Goal: Check status: Check status

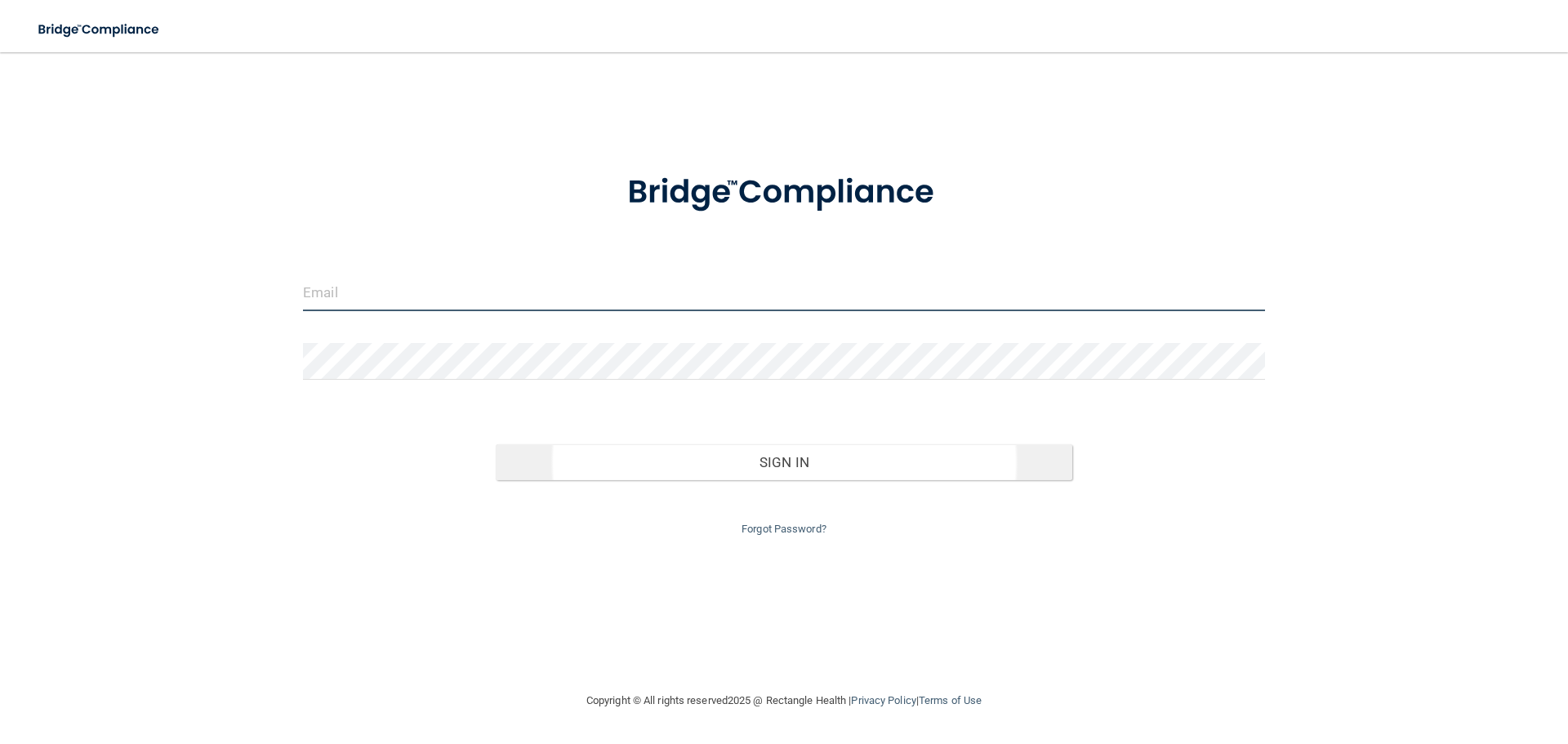
type input "[EMAIL_ADDRESS][DOMAIN_NAME]"
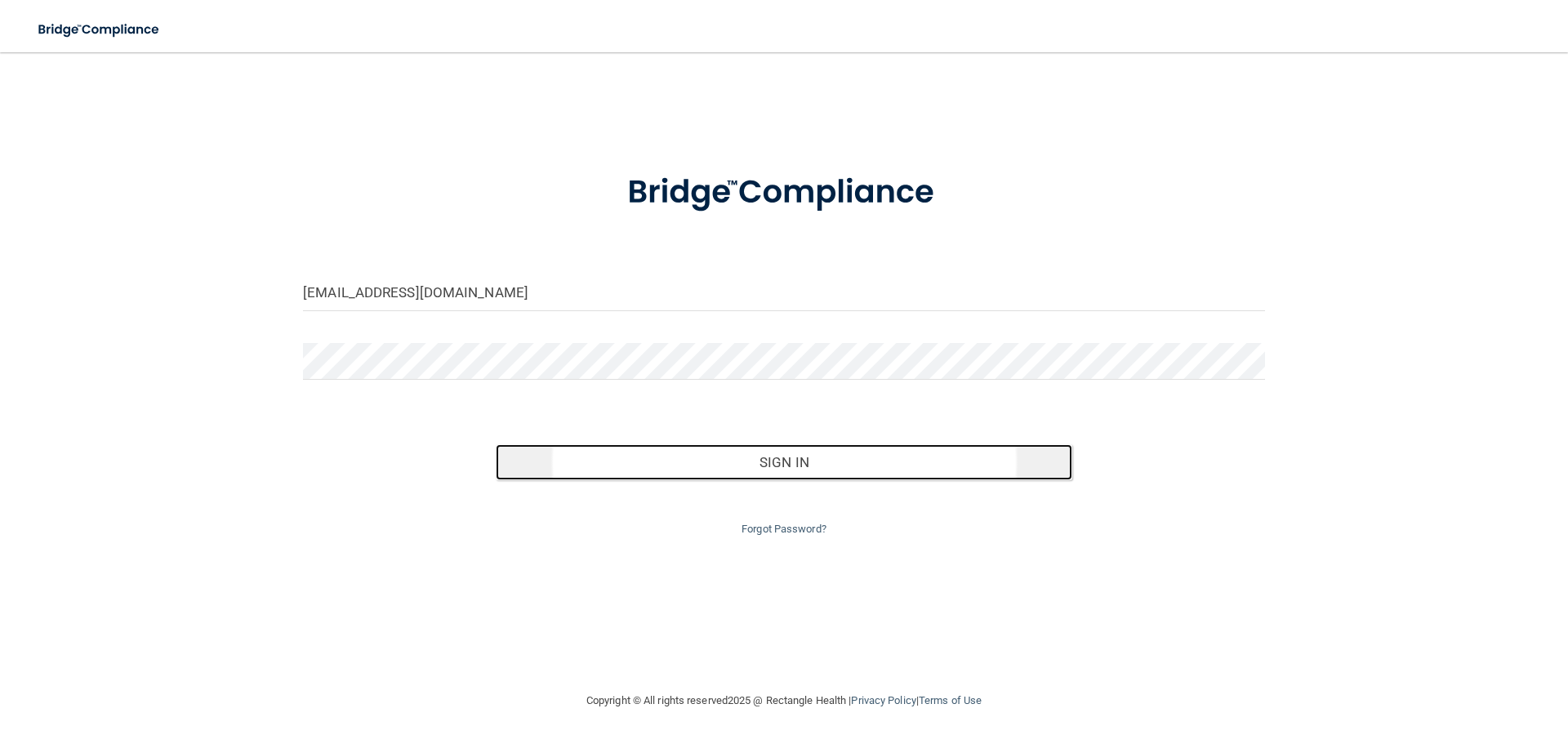
click at [819, 460] on button "Sign In" at bounding box center [784, 462] width 578 height 36
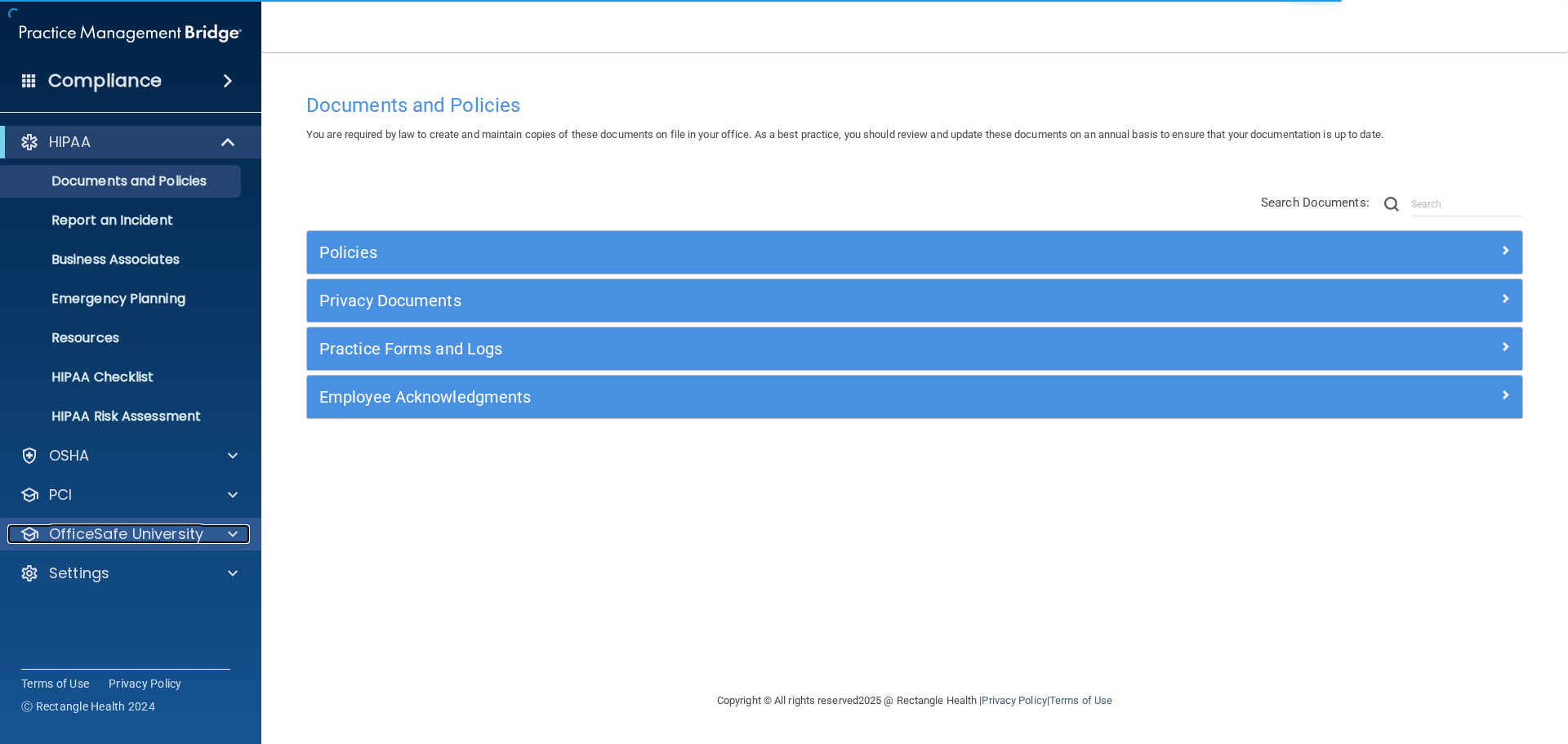
click at [229, 537] on span at bounding box center [233, 535] width 10 height 20
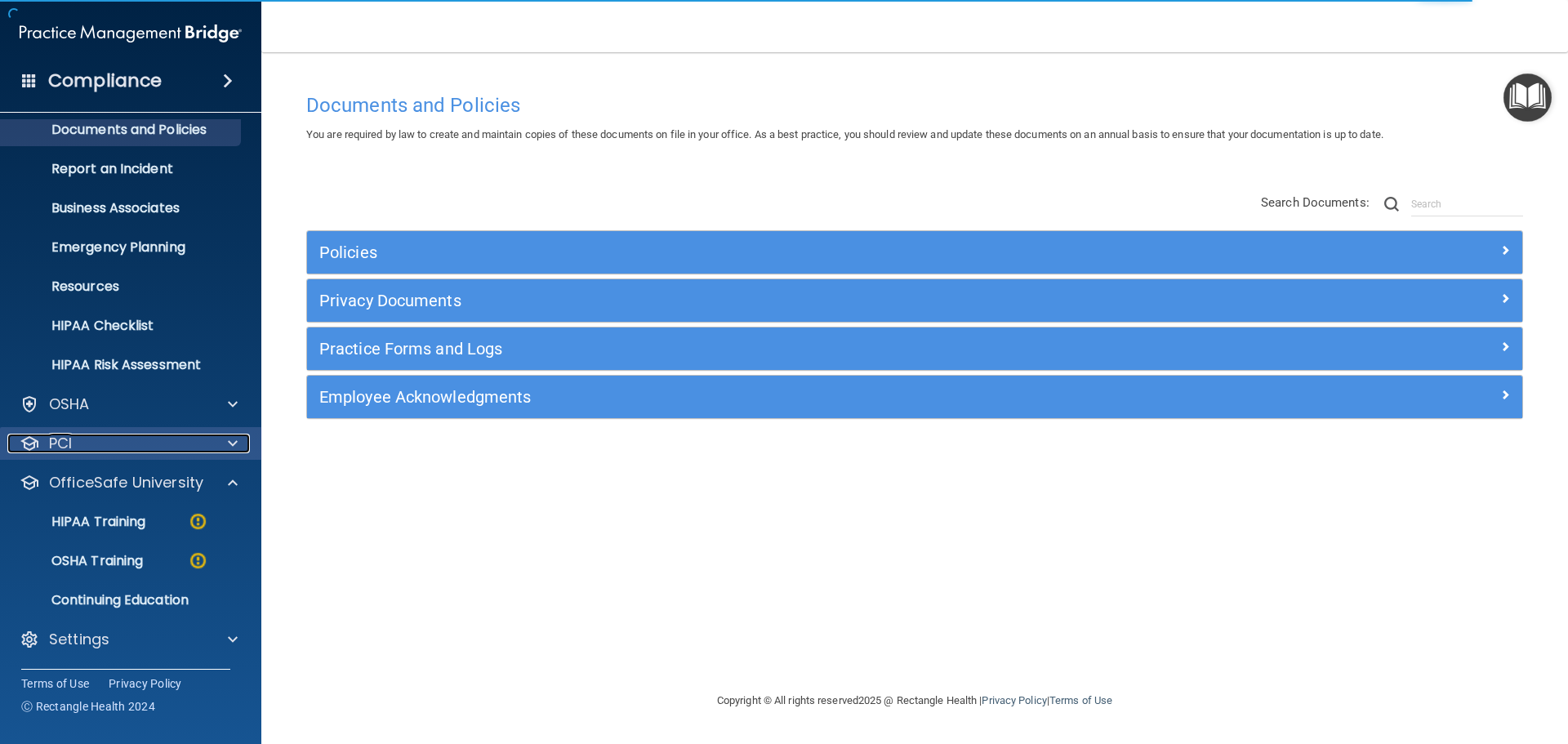
click at [225, 452] on div at bounding box center [230, 444] width 41 height 20
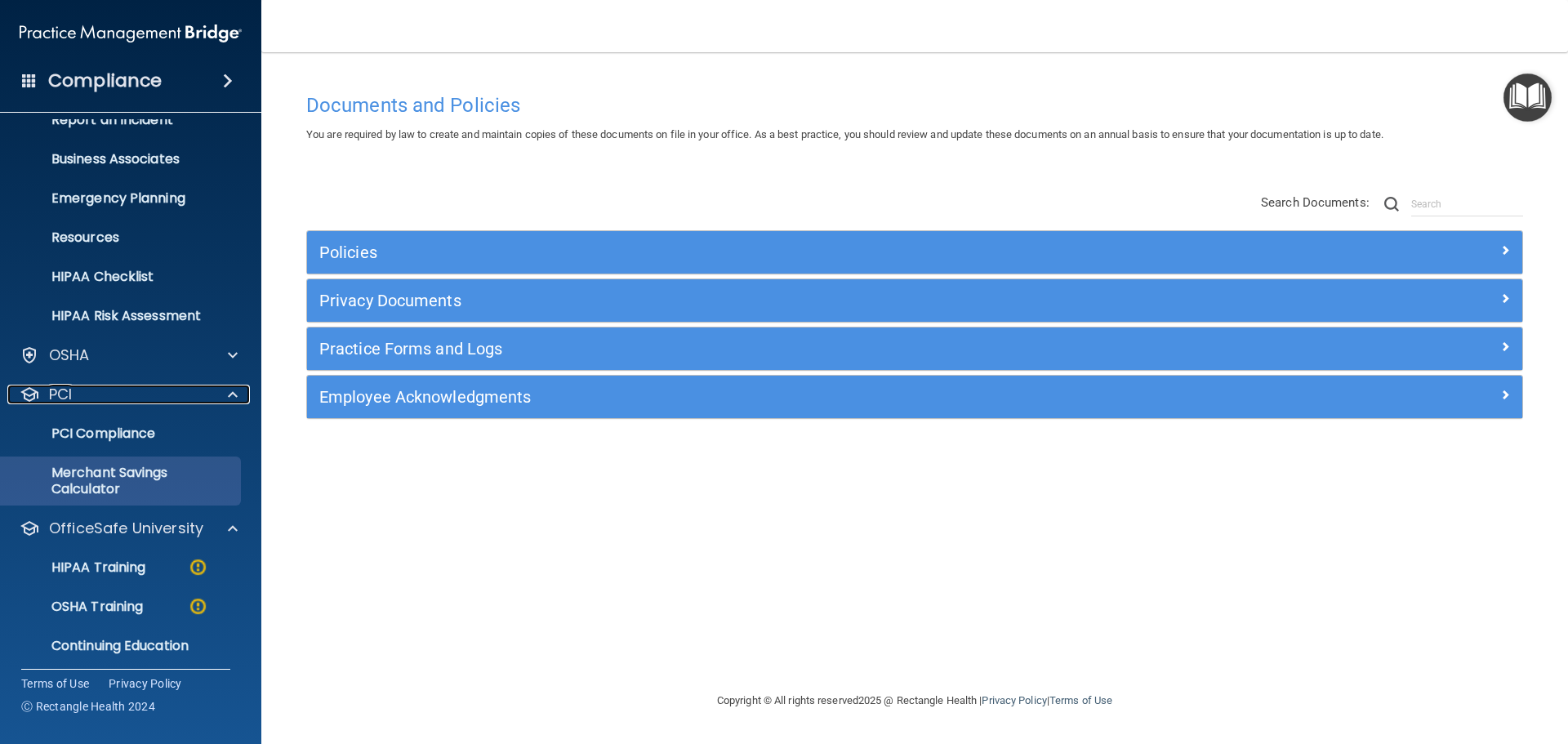
scroll to position [146, 0]
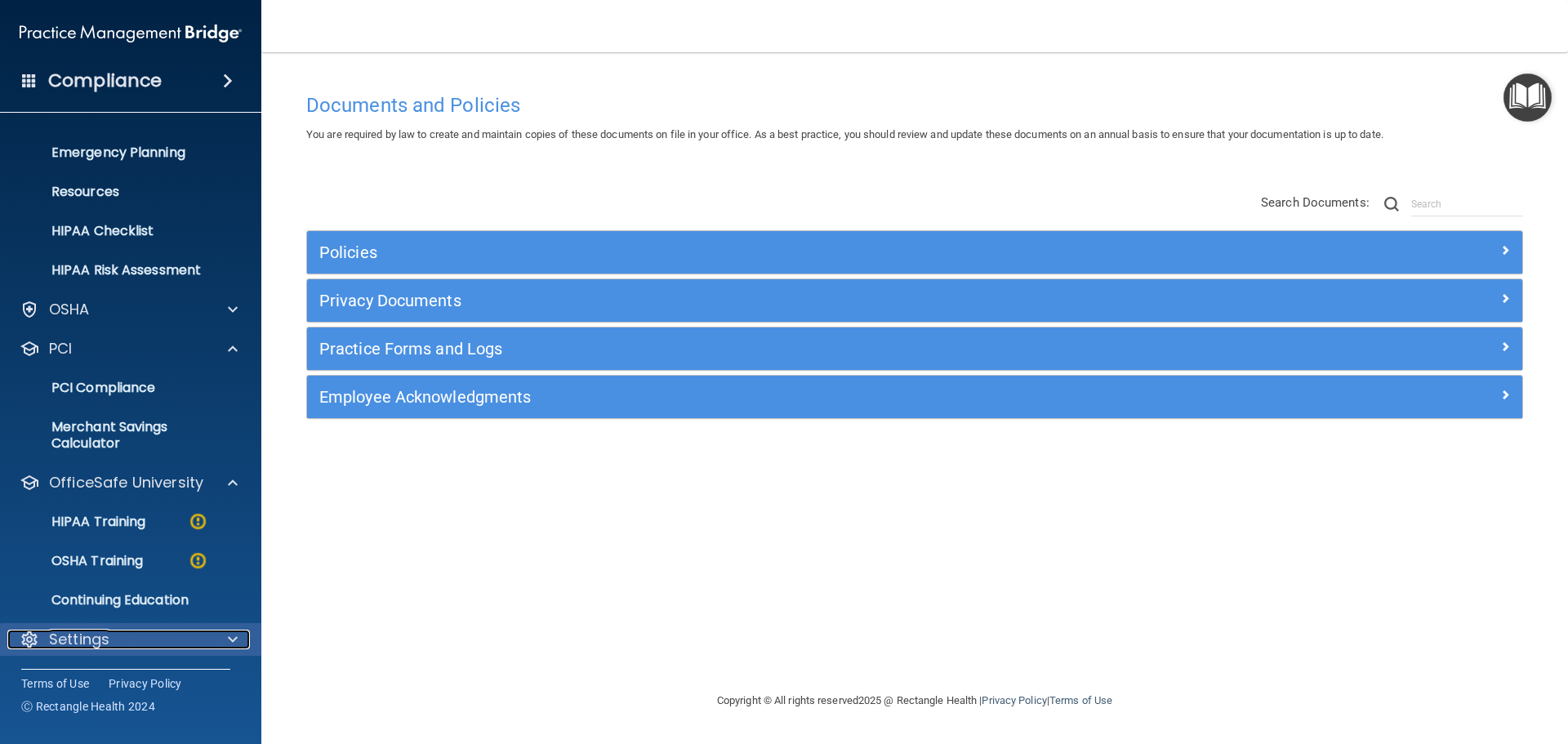
click at [226, 633] on div at bounding box center [230, 640] width 41 height 20
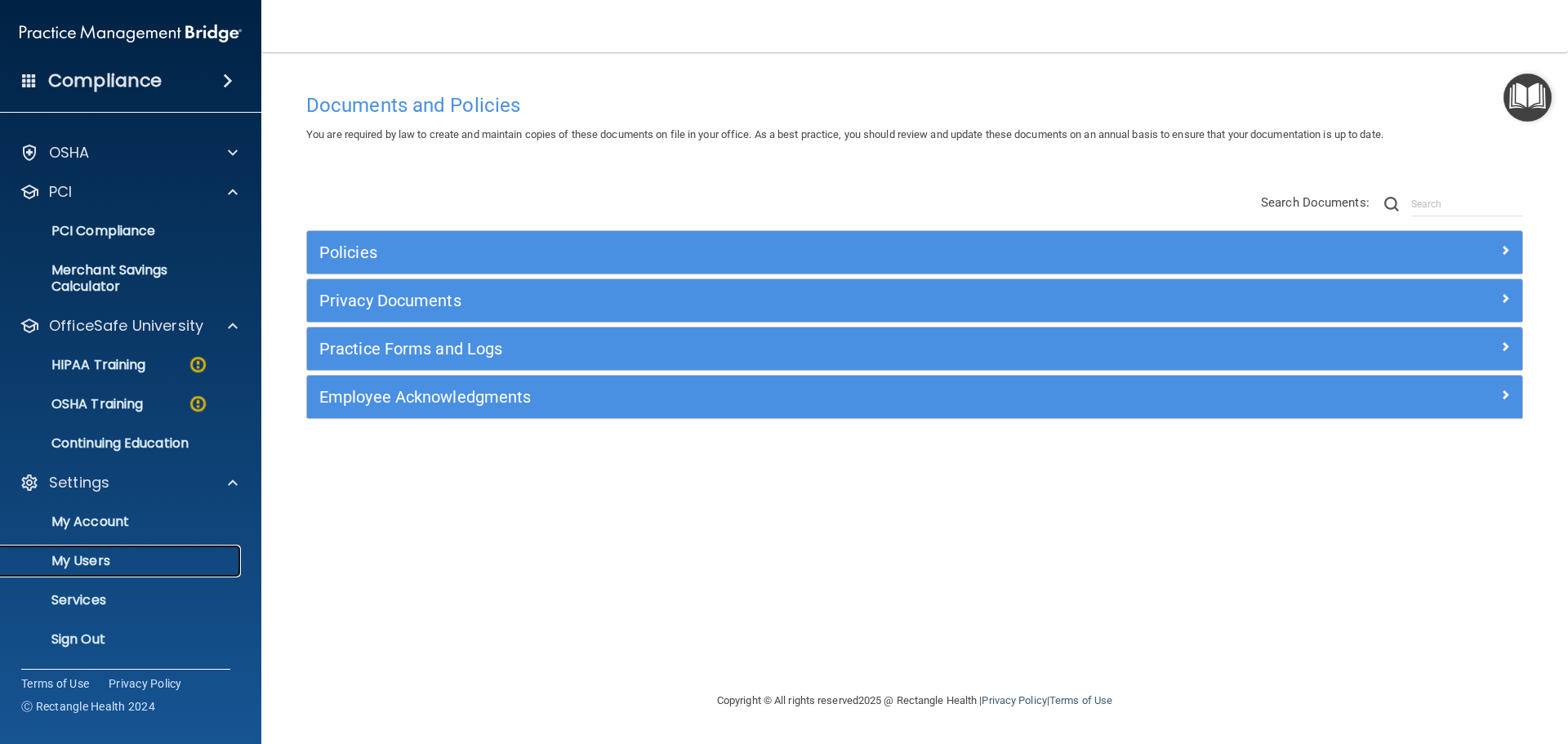
click at [128, 550] on link "My Users" at bounding box center [112, 561] width 258 height 33
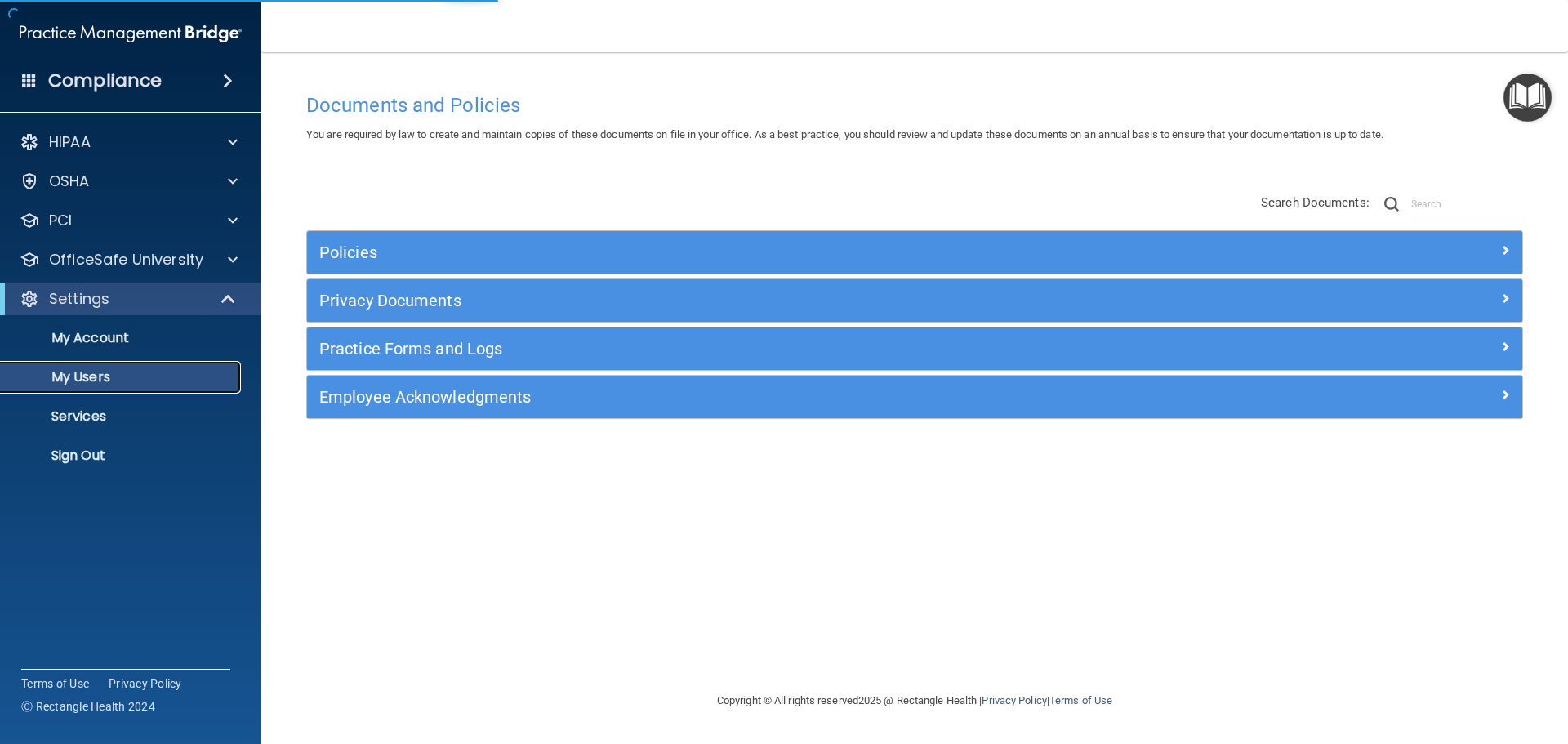
select select "20"
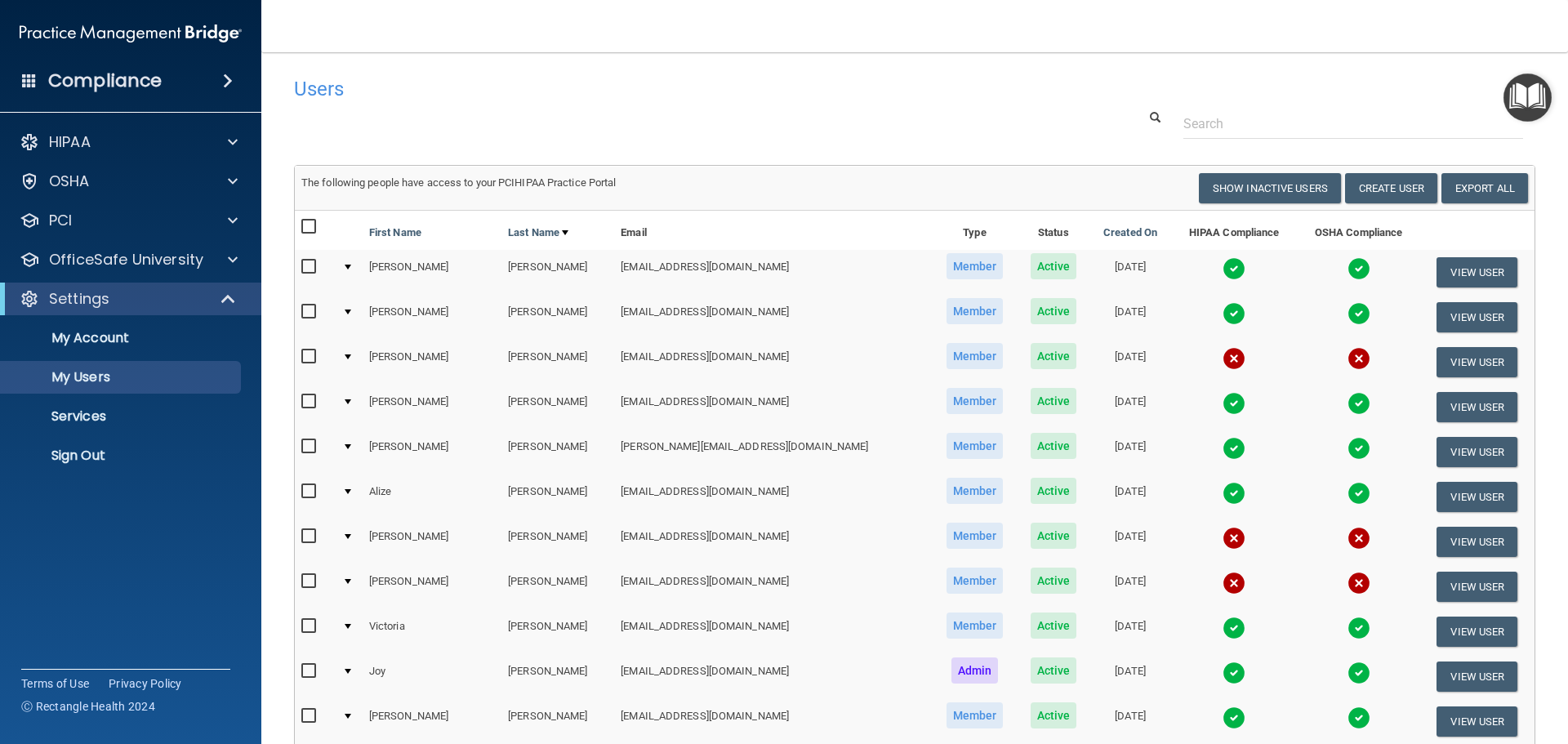
click at [1171, 539] on td at bounding box center [1234, 542] width 126 height 45
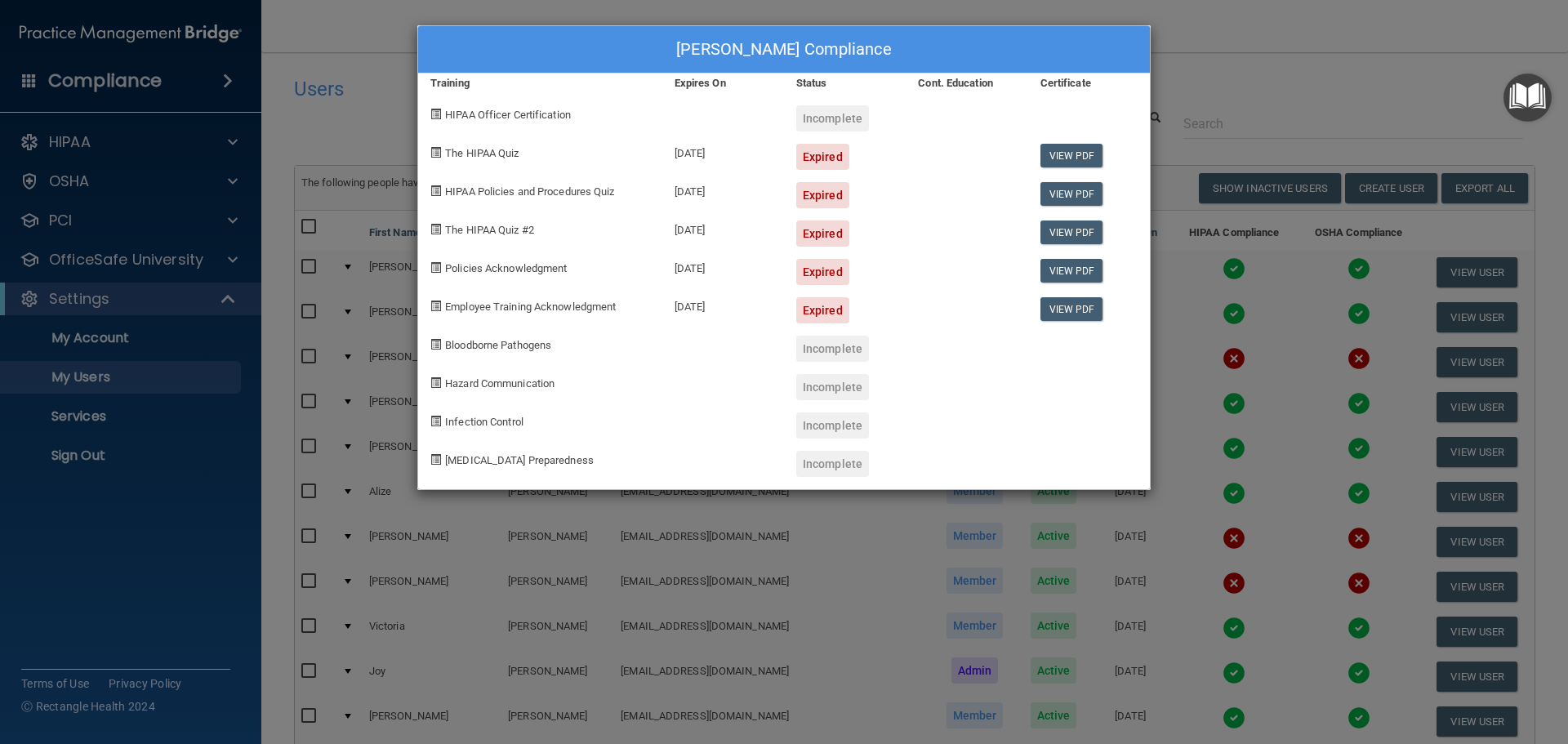
click at [1346, 8] on div "[PERSON_NAME] Compliance Training Expires On Status Cont. Education Certificate…" at bounding box center [784, 372] width 1568 height 744
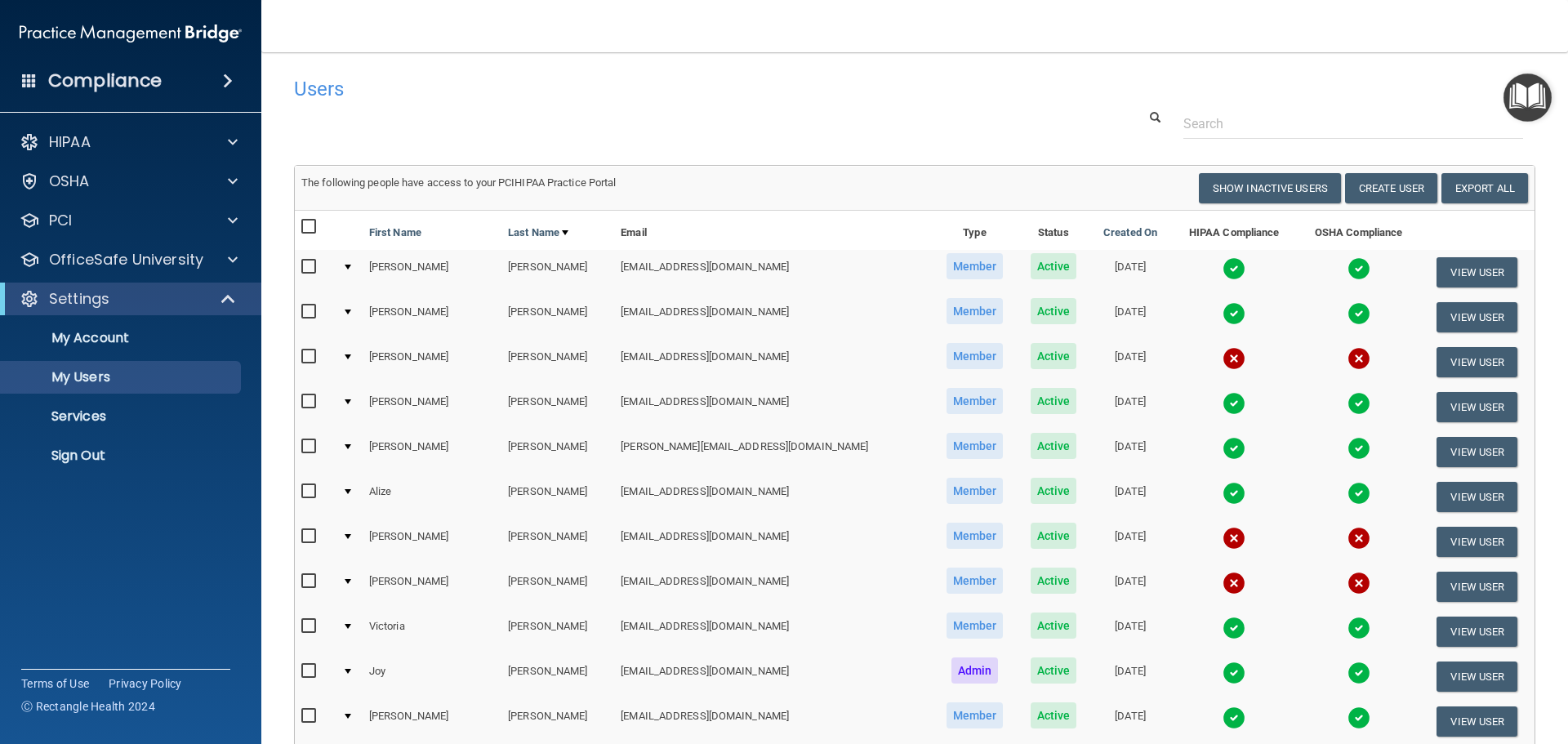
click at [1347, 536] on img at bounding box center [1358, 538] width 23 height 23
